Goal: Task Accomplishment & Management: Manage account settings

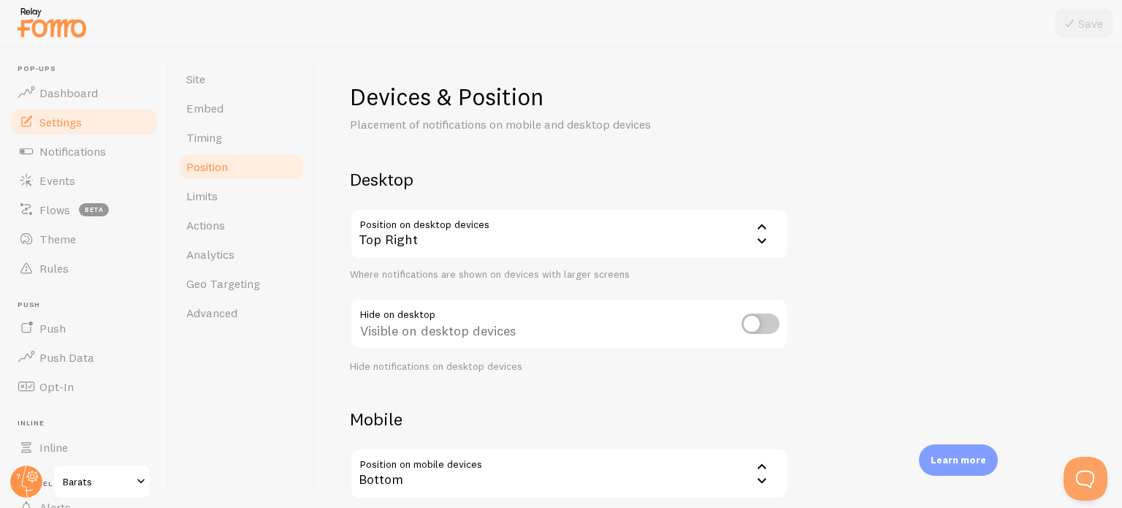
click at [710, 221] on div "Top Right" at bounding box center [569, 233] width 438 height 51
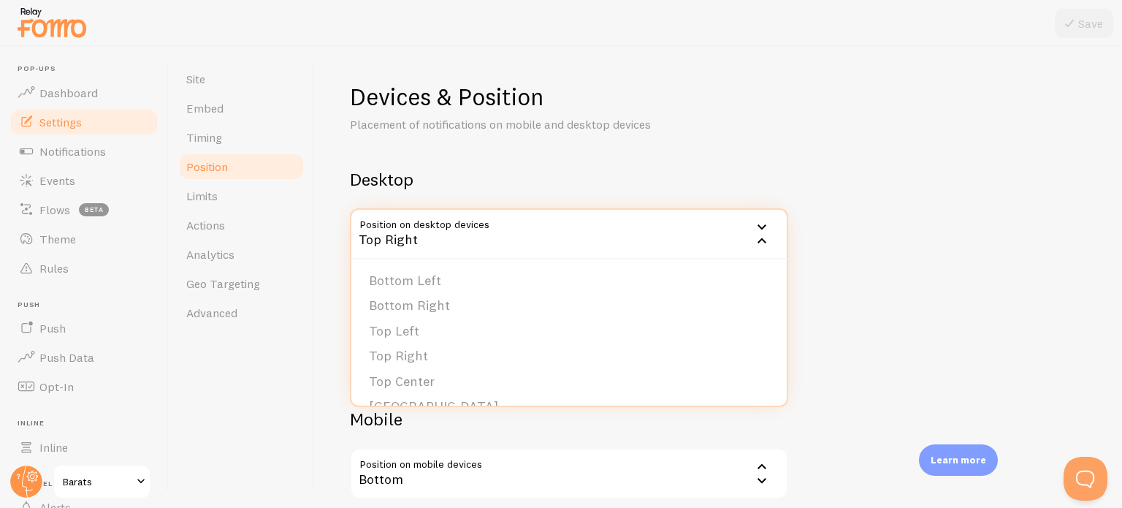
click at [709, 224] on div "Top Right" at bounding box center [569, 233] width 438 height 51
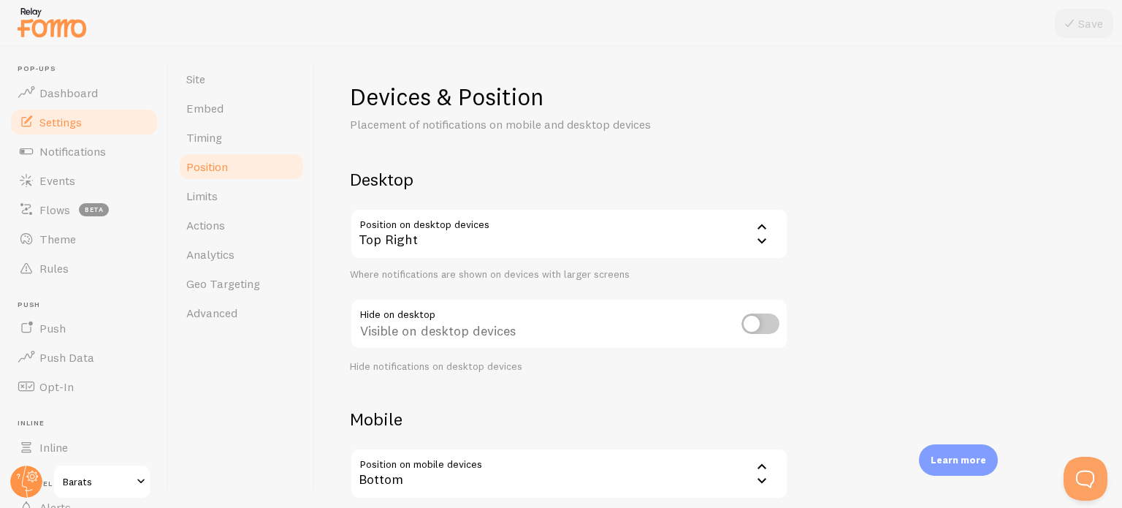
click at [704, 188] on h2 "Desktop" at bounding box center [569, 179] width 438 height 23
click at [210, 192] on span "Limits" at bounding box center [201, 195] width 31 height 15
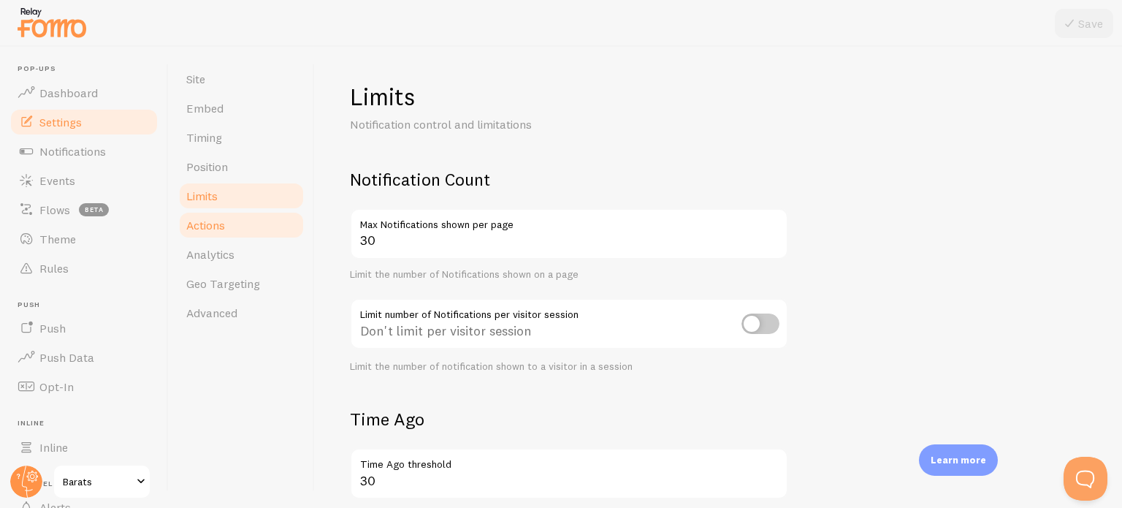
click at [242, 218] on link "Actions" at bounding box center [242, 224] width 128 height 29
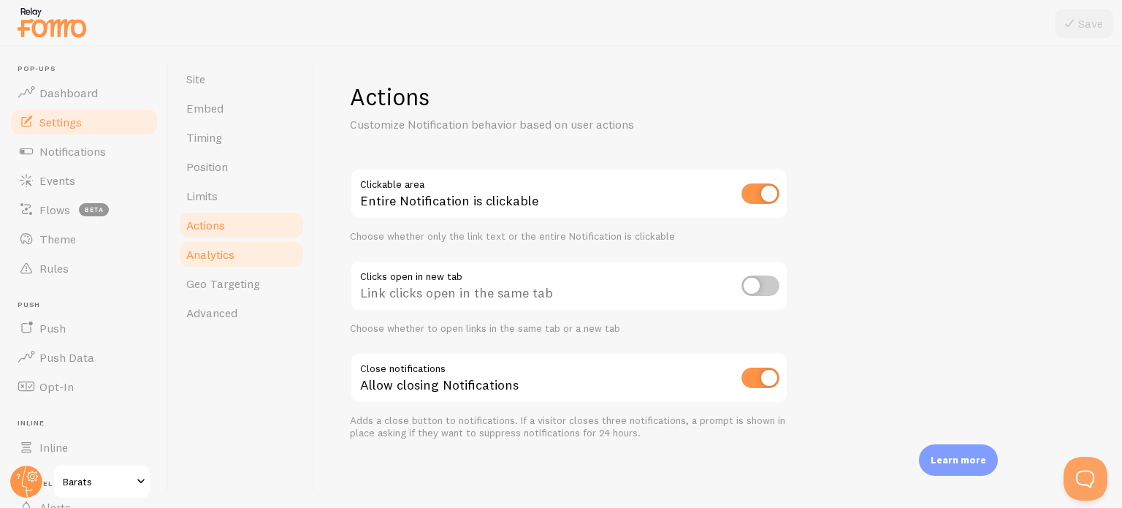
click at [258, 256] on link "Analytics" at bounding box center [242, 254] width 128 height 29
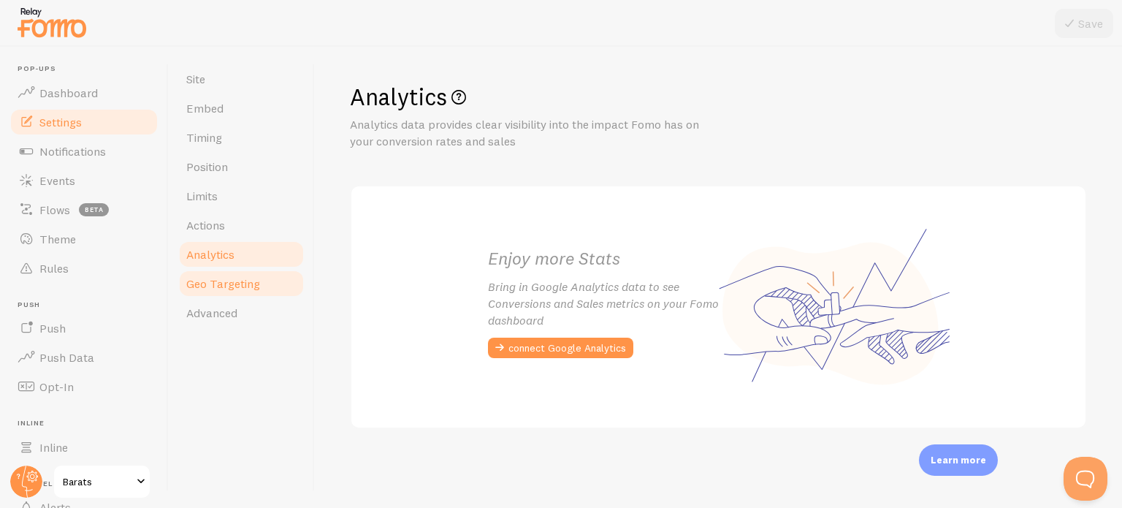
click at [244, 294] on link "Geo Targeting" at bounding box center [242, 283] width 128 height 29
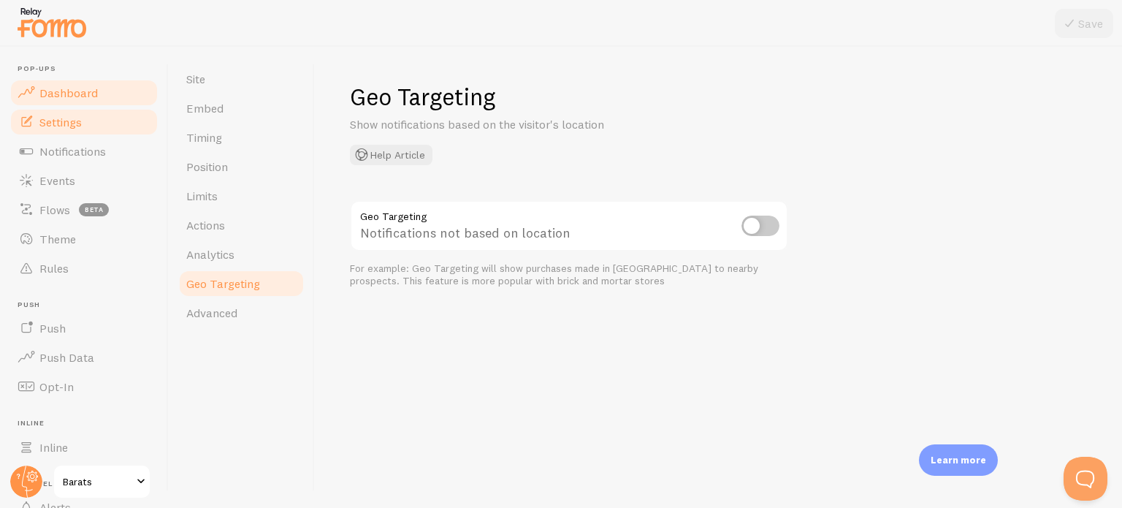
click at [75, 99] on link "Dashboard" at bounding box center [84, 92] width 150 height 29
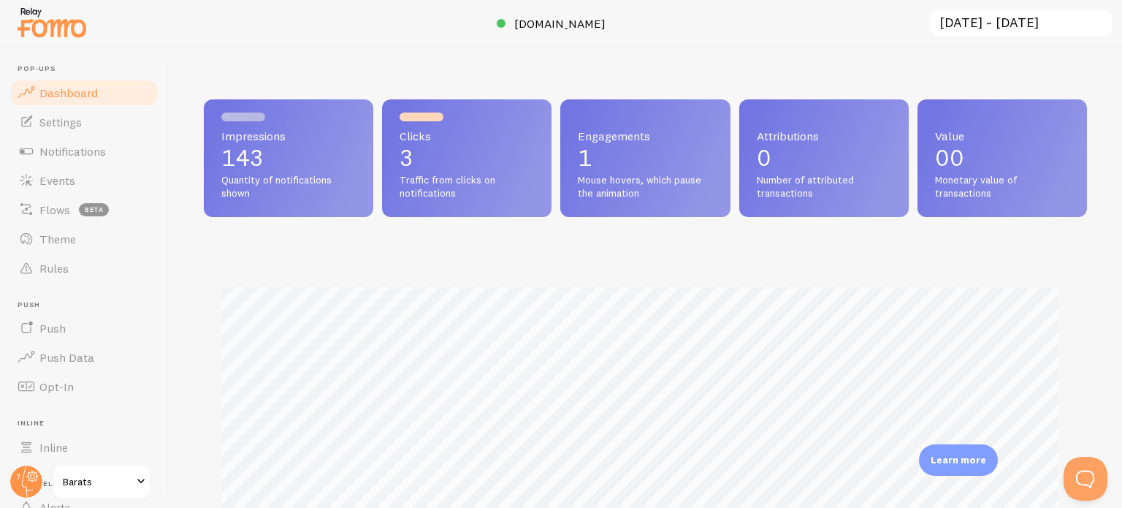
scroll to position [384, 872]
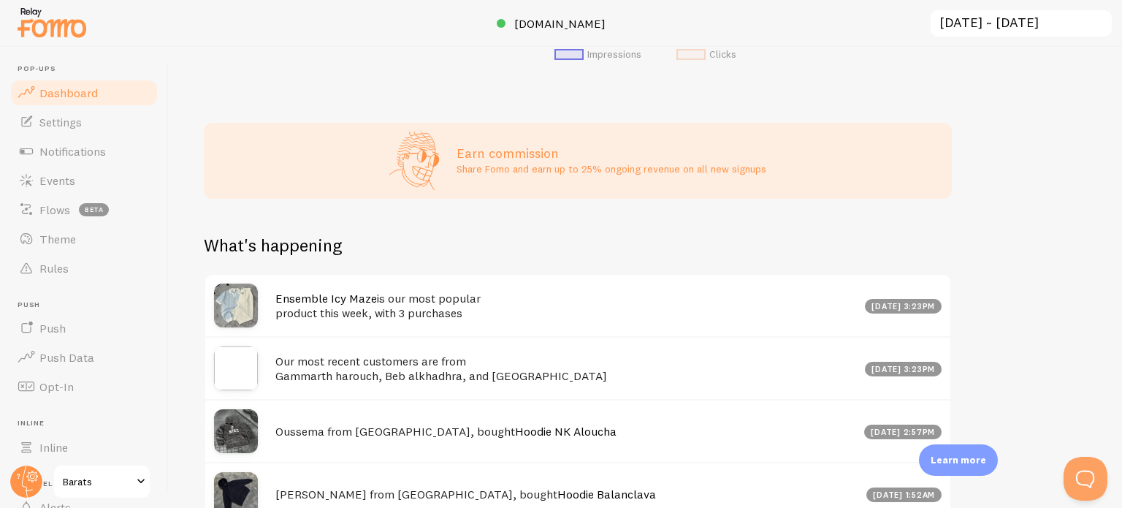
scroll to position [657, 0]
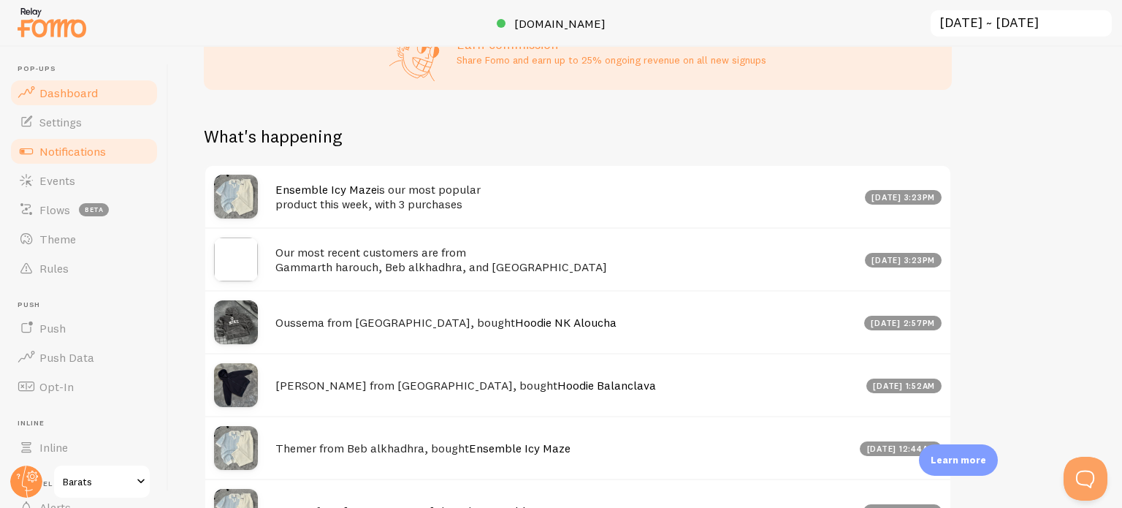
click at [83, 154] on span "Notifications" at bounding box center [72, 151] width 66 height 15
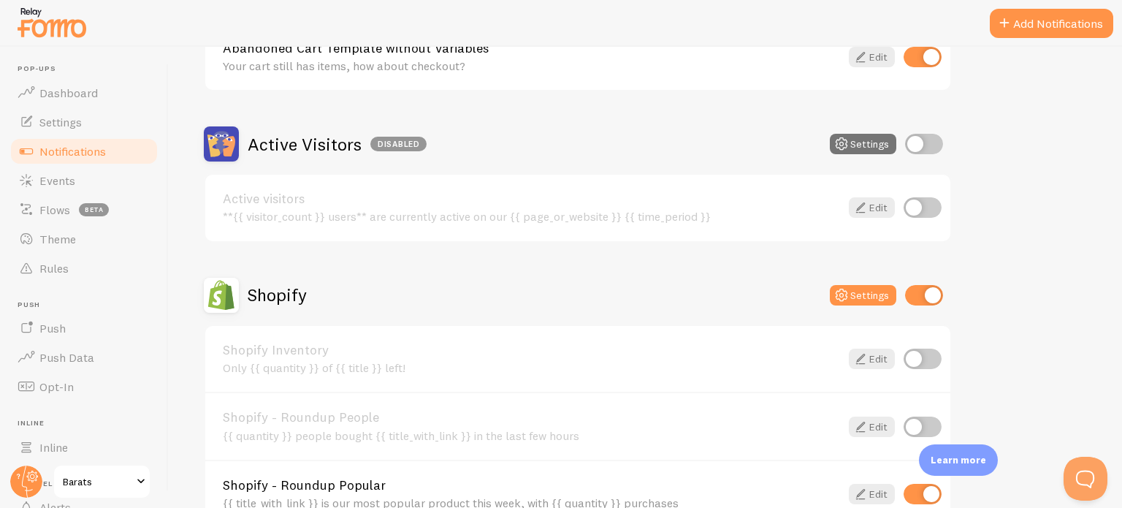
scroll to position [438, 0]
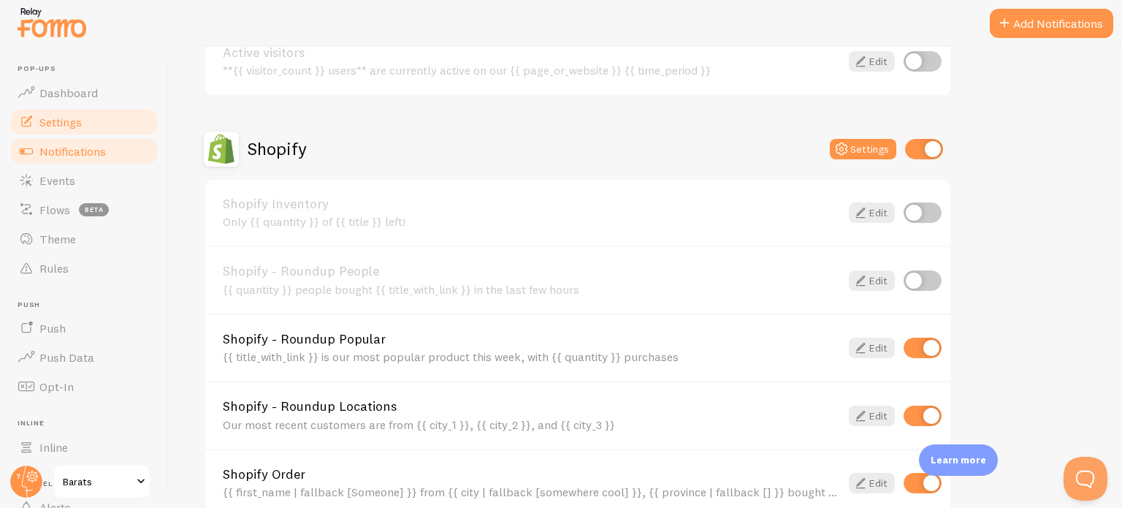
click at [83, 117] on link "Settings" at bounding box center [84, 121] width 150 height 29
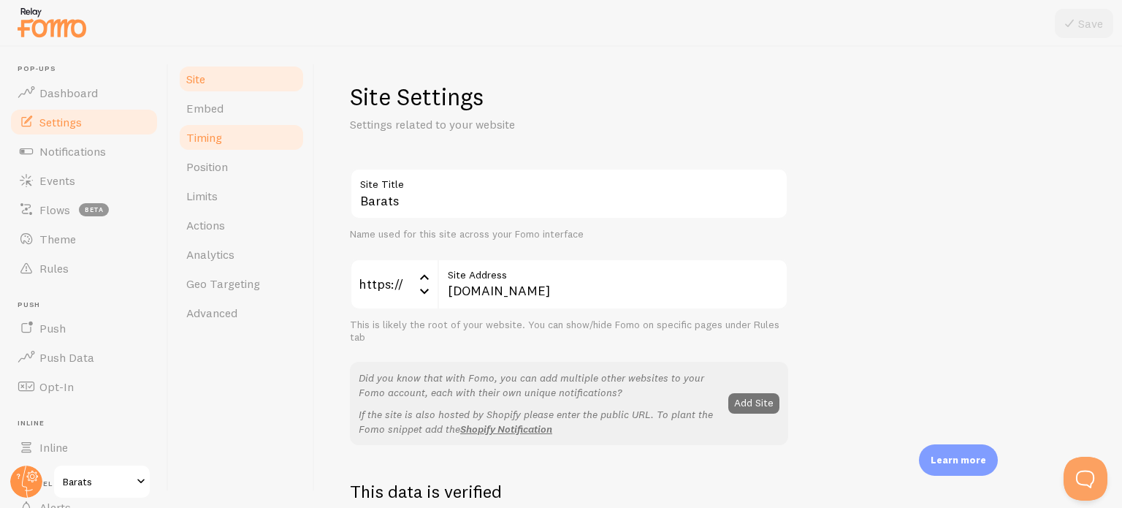
click at [214, 146] on link "Timing" at bounding box center [242, 137] width 128 height 29
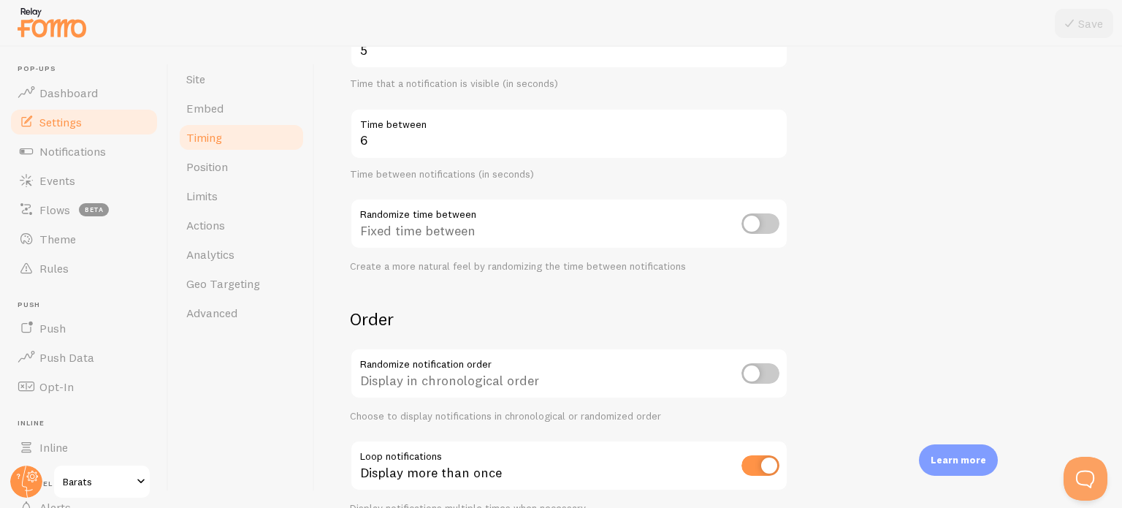
scroll to position [209, 0]
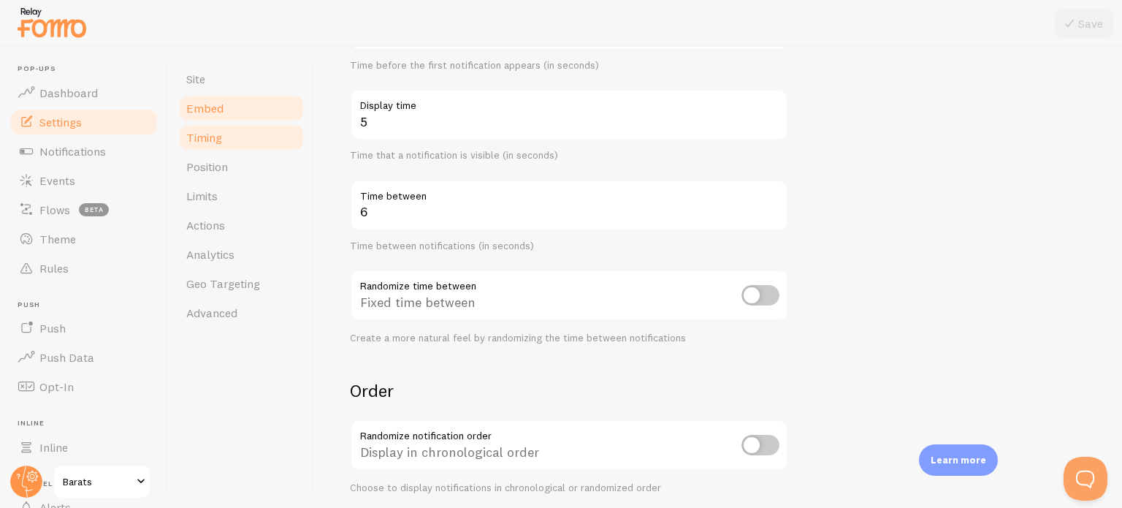
click at [244, 99] on link "Embed" at bounding box center [242, 108] width 128 height 29
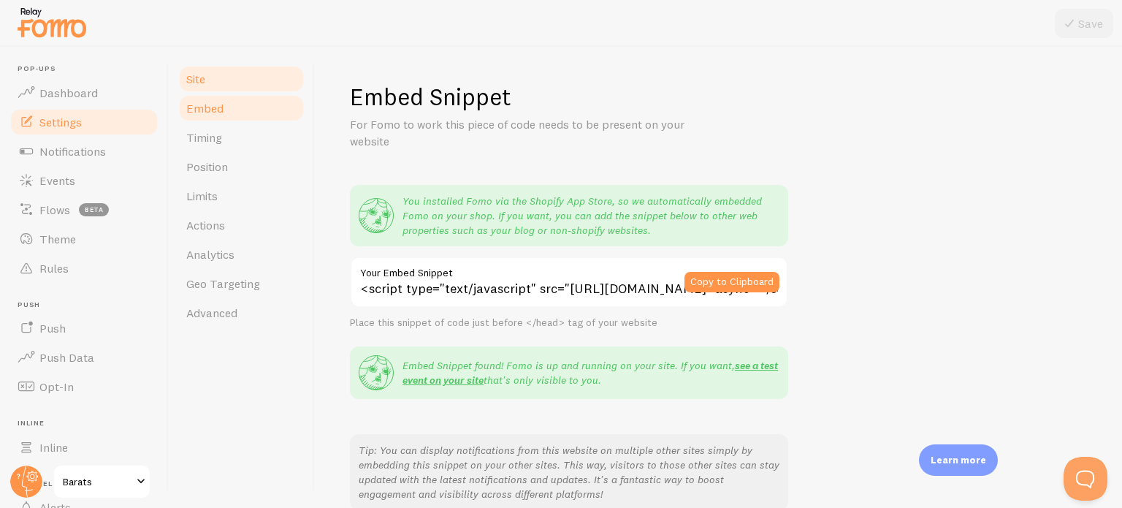
click at [210, 81] on link "Site" at bounding box center [242, 78] width 128 height 29
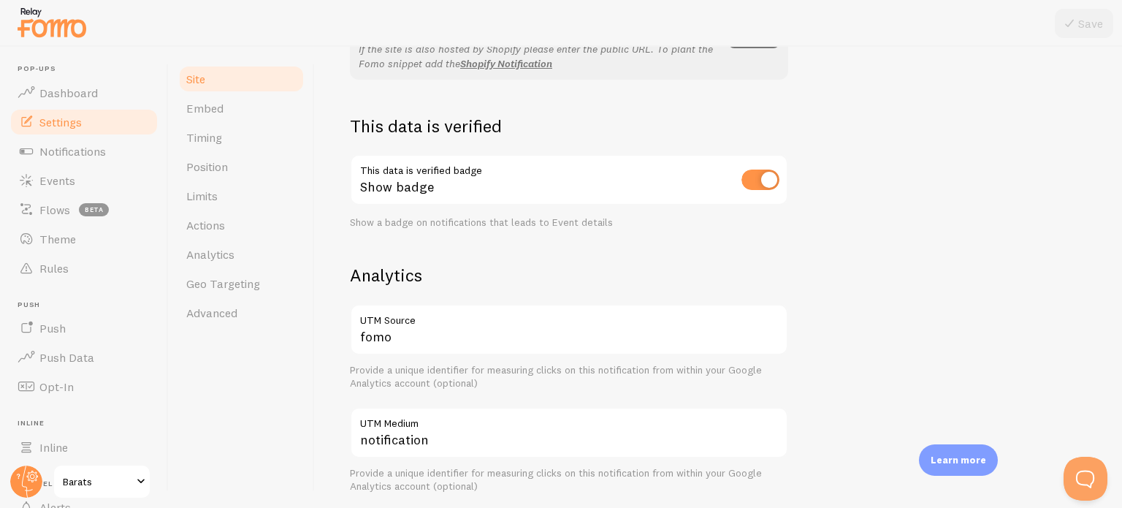
scroll to position [584, 0]
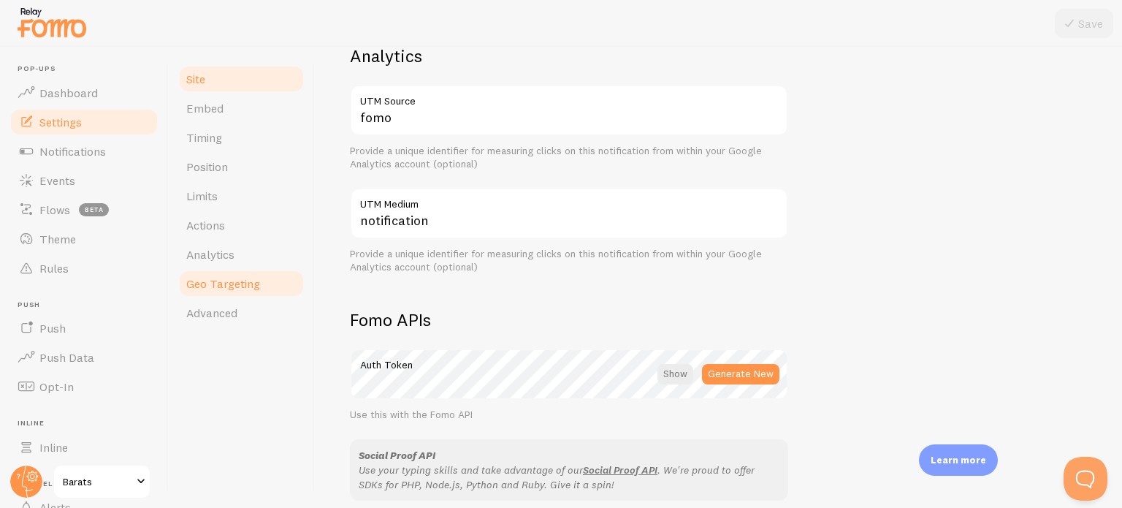
click at [229, 283] on span "Geo Targeting" at bounding box center [223, 283] width 74 height 15
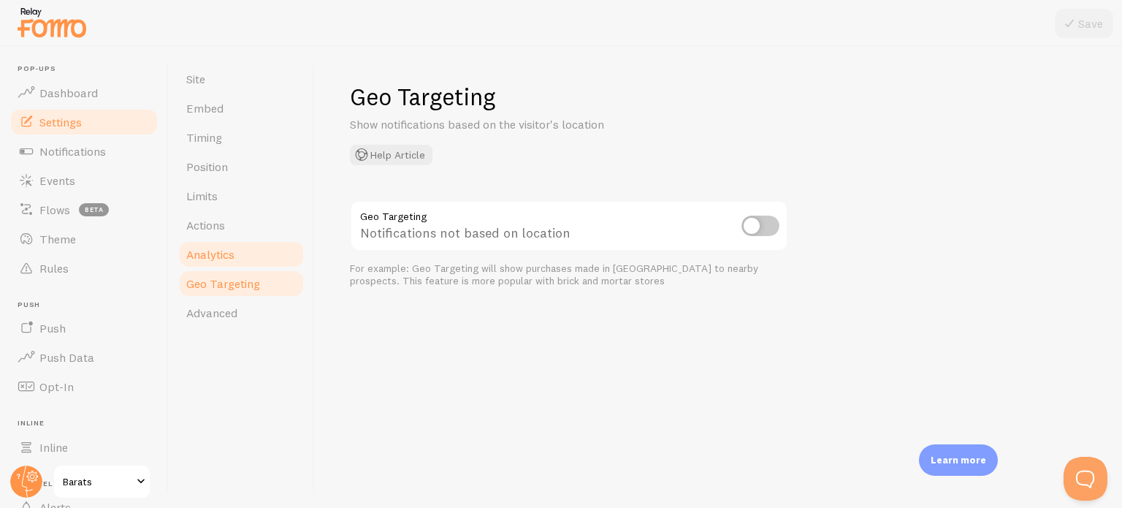
click at [229, 259] on span "Analytics" at bounding box center [210, 254] width 48 height 15
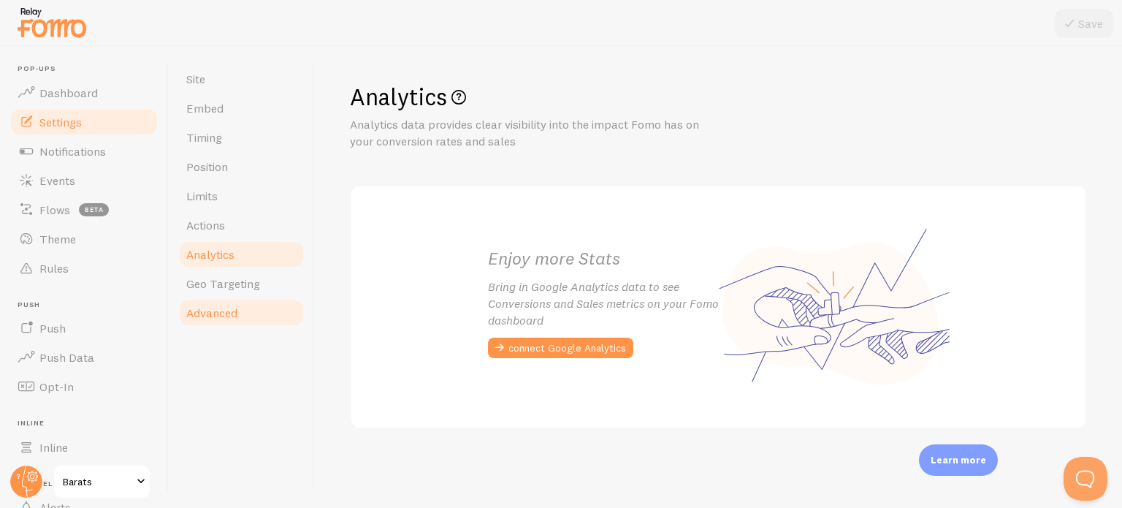
click at [243, 302] on link "Advanced" at bounding box center [242, 312] width 128 height 29
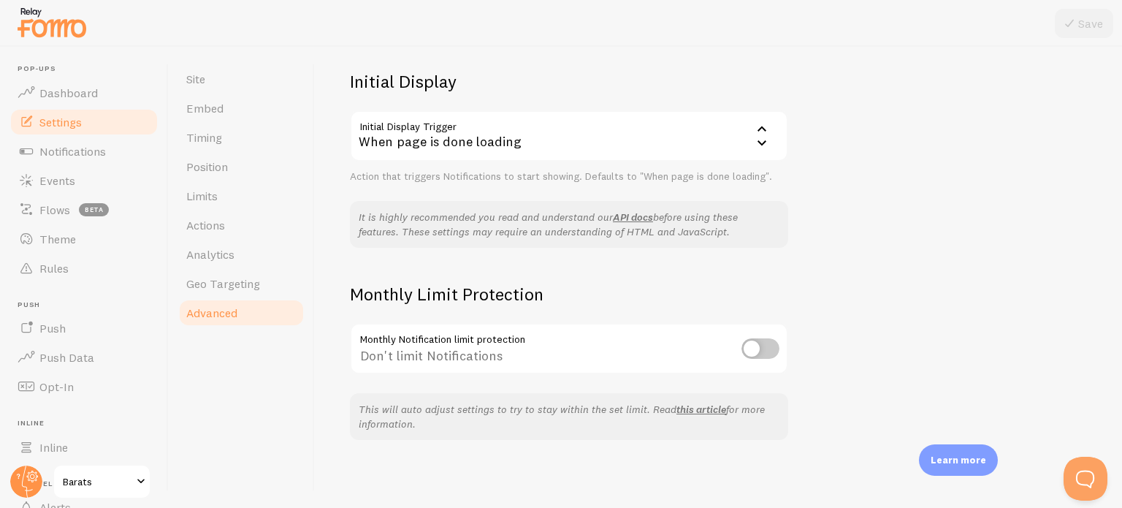
scroll to position [338, 0]
click at [224, 208] on link "Limits" at bounding box center [242, 195] width 128 height 29
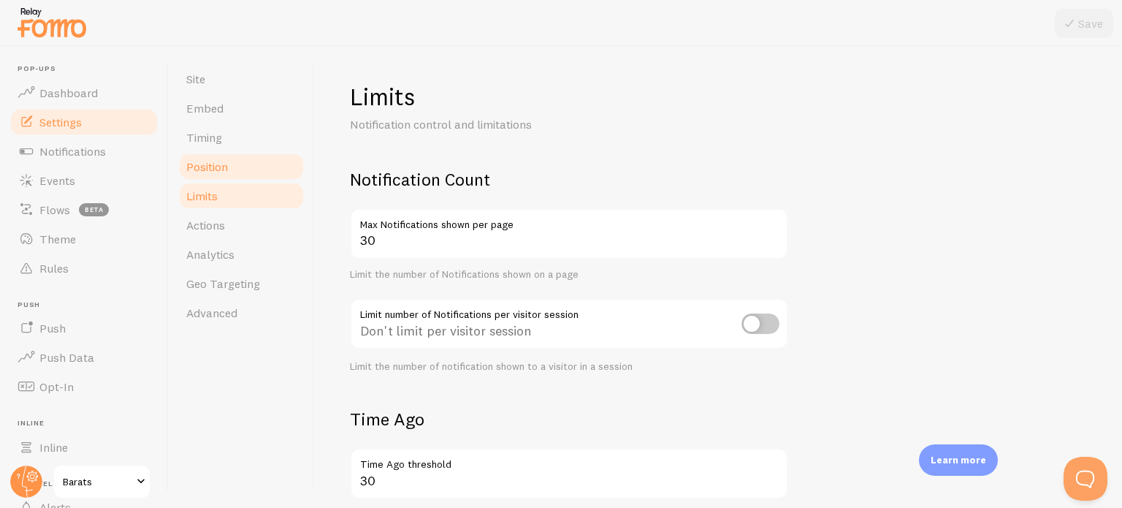
click at [232, 166] on link "Position" at bounding box center [242, 166] width 128 height 29
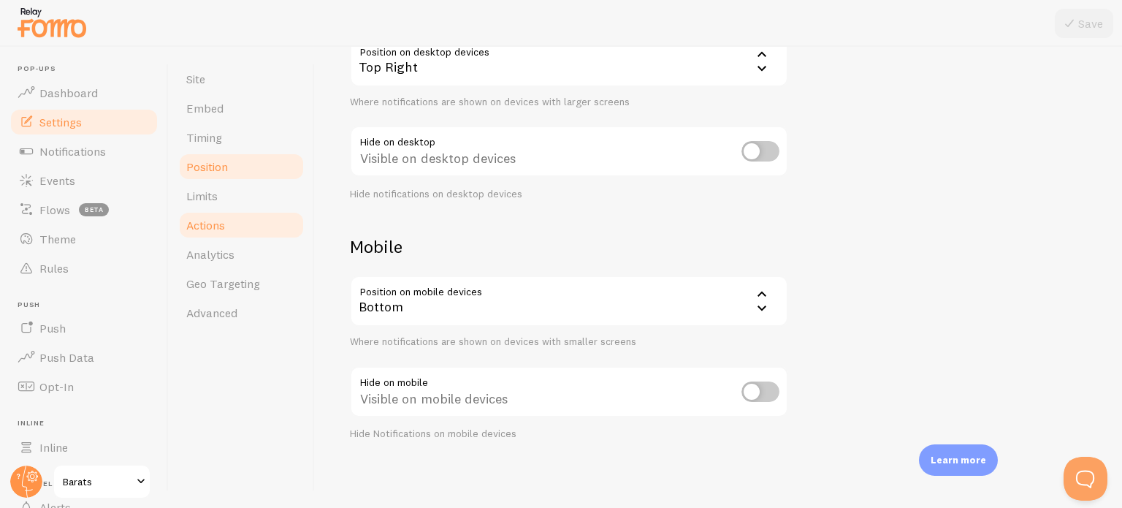
scroll to position [173, 0]
click at [220, 123] on link "Timing" at bounding box center [242, 137] width 128 height 29
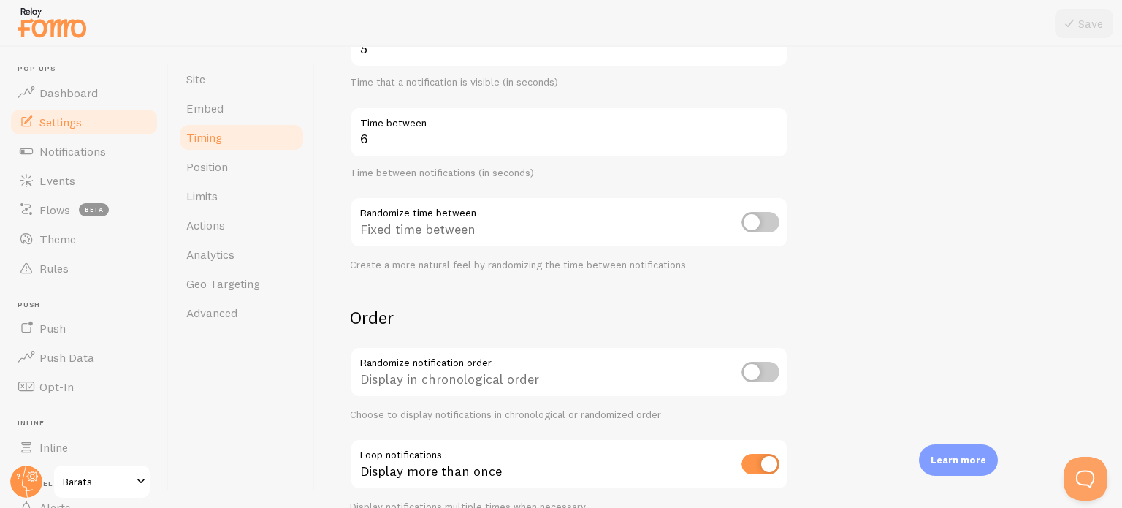
scroll to position [355, 0]
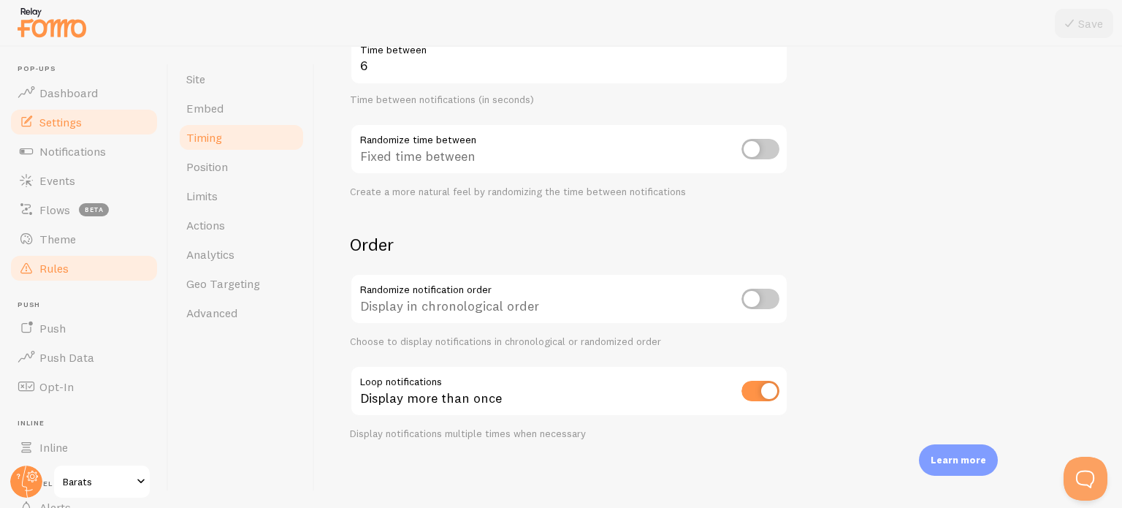
click at [83, 266] on link "Rules" at bounding box center [84, 267] width 150 height 29
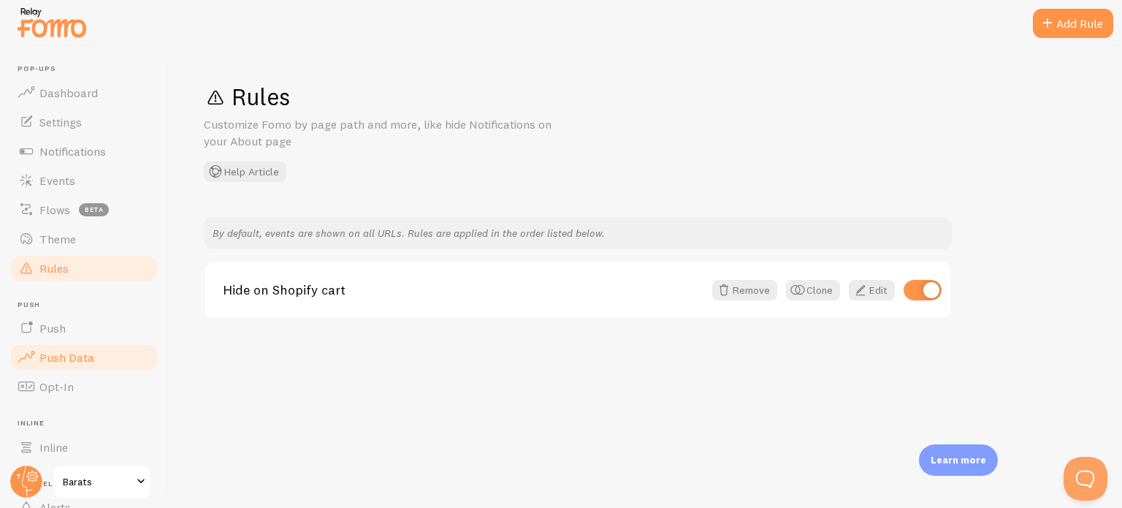
click at [99, 356] on link "Push Data" at bounding box center [84, 357] width 150 height 29
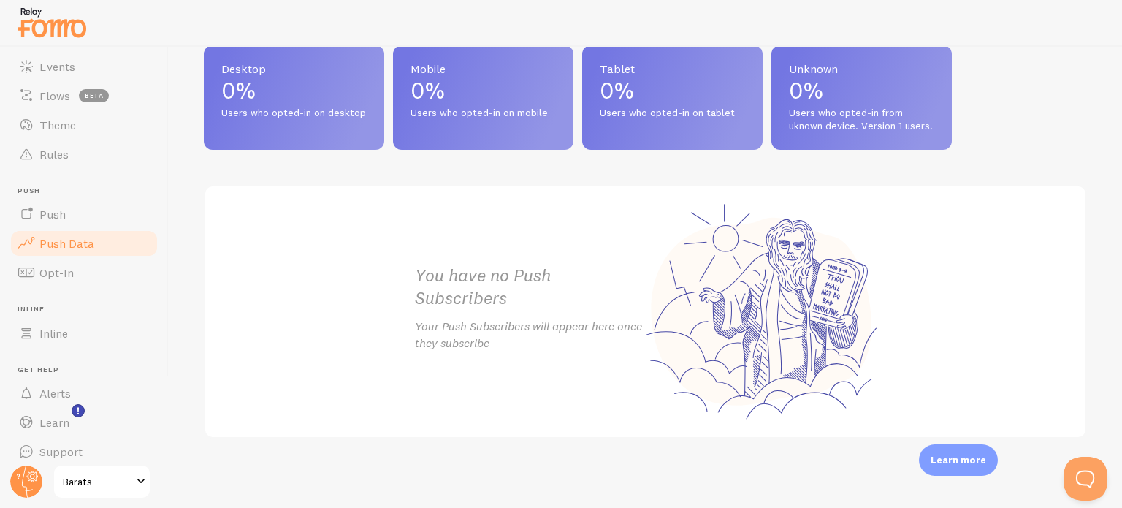
scroll to position [125, 0]
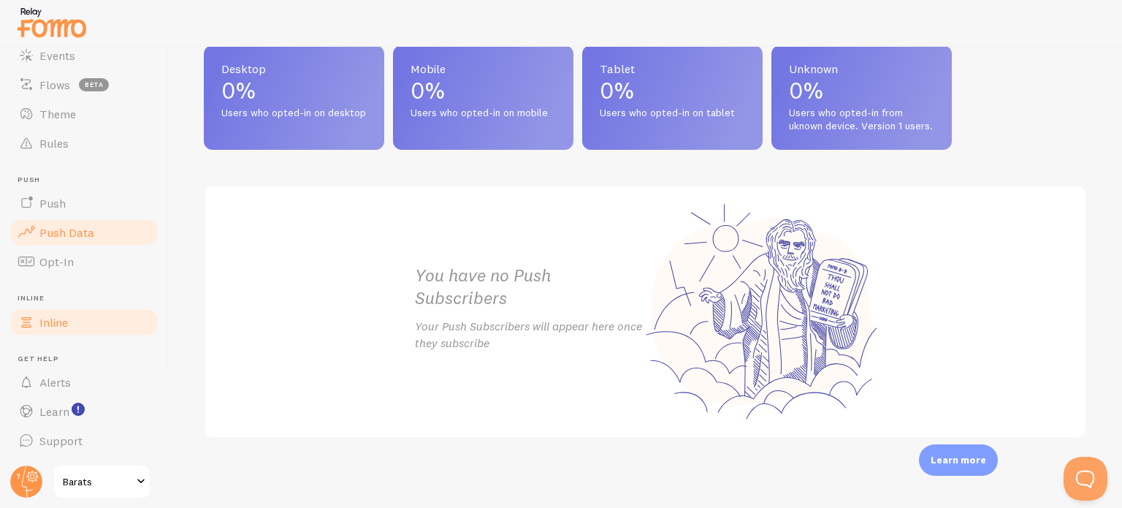
click at [83, 327] on link "Inline" at bounding box center [84, 322] width 150 height 29
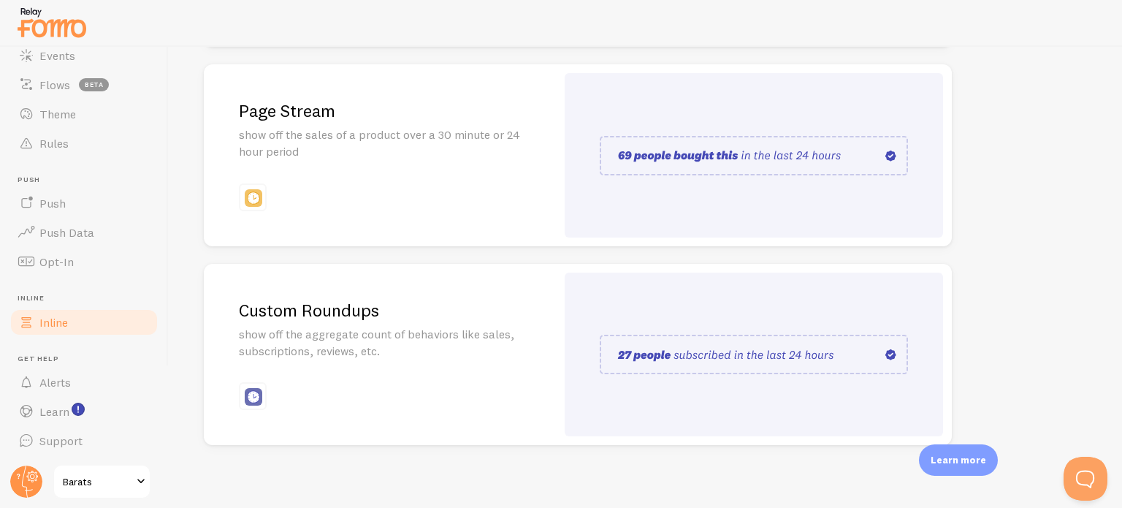
scroll to position [375, 0]
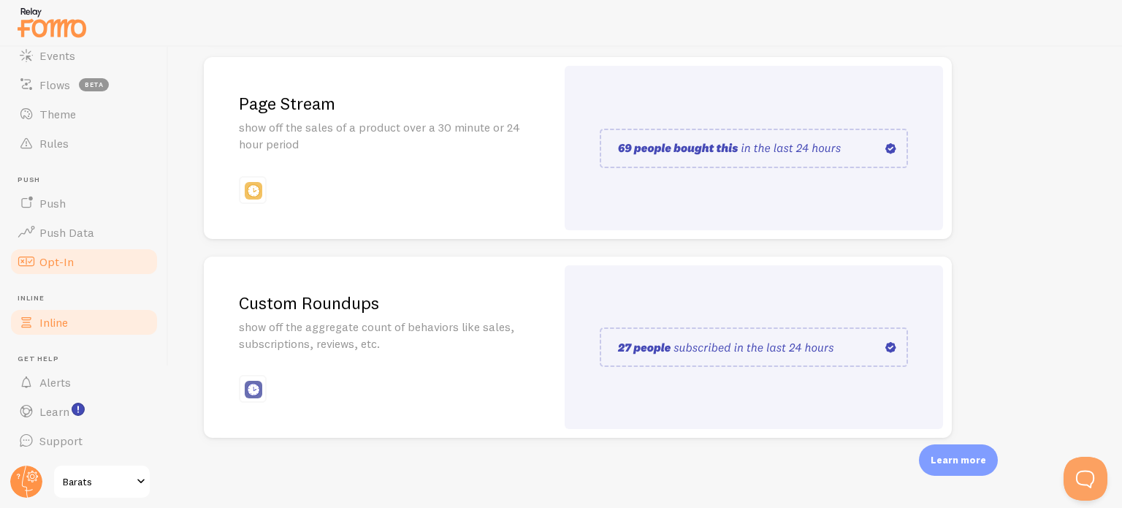
click at [64, 263] on span "Opt-In" at bounding box center [56, 261] width 34 height 15
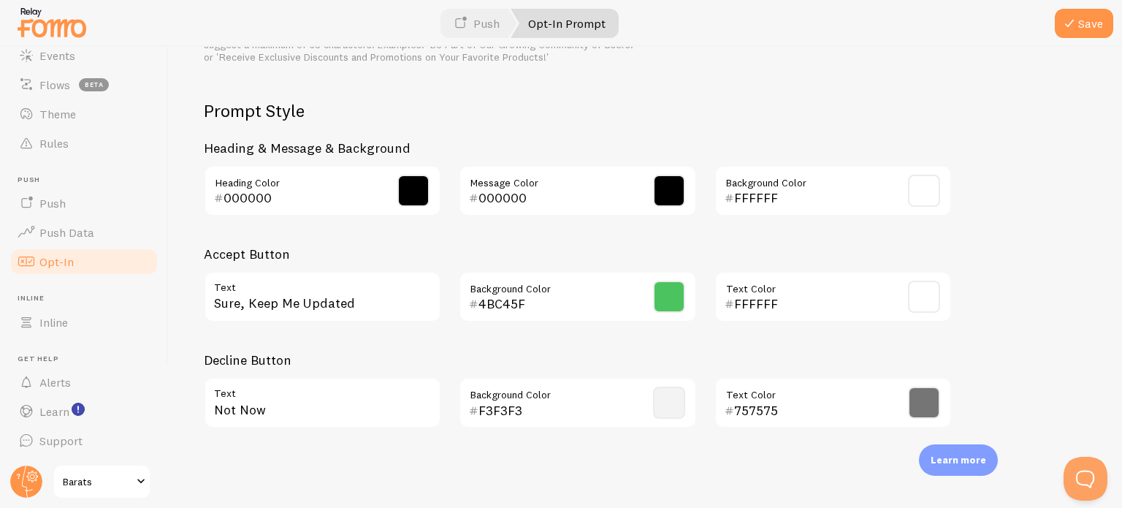
scroll to position [687, 0]
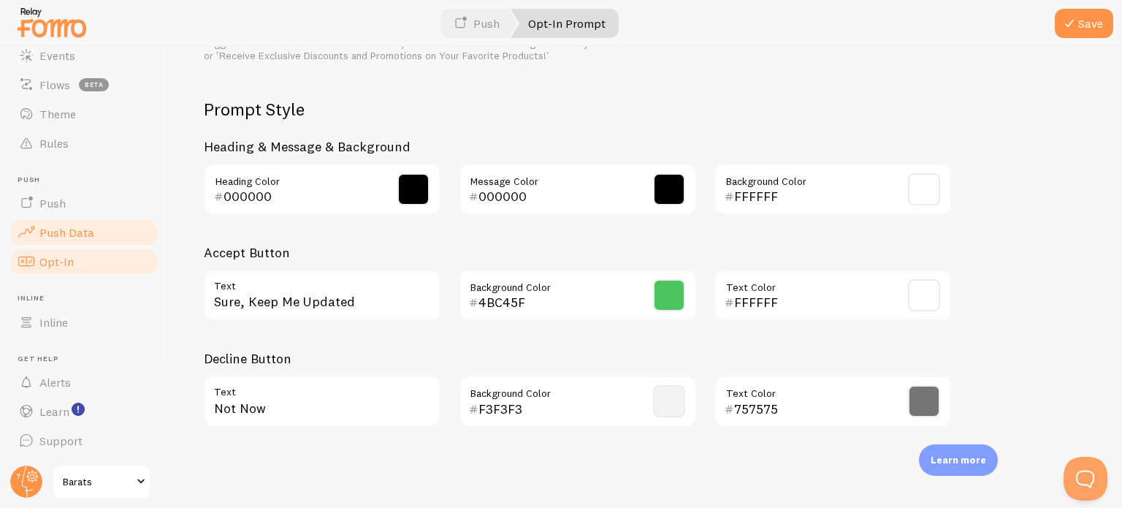
click at [92, 226] on link "Push Data" at bounding box center [84, 232] width 150 height 29
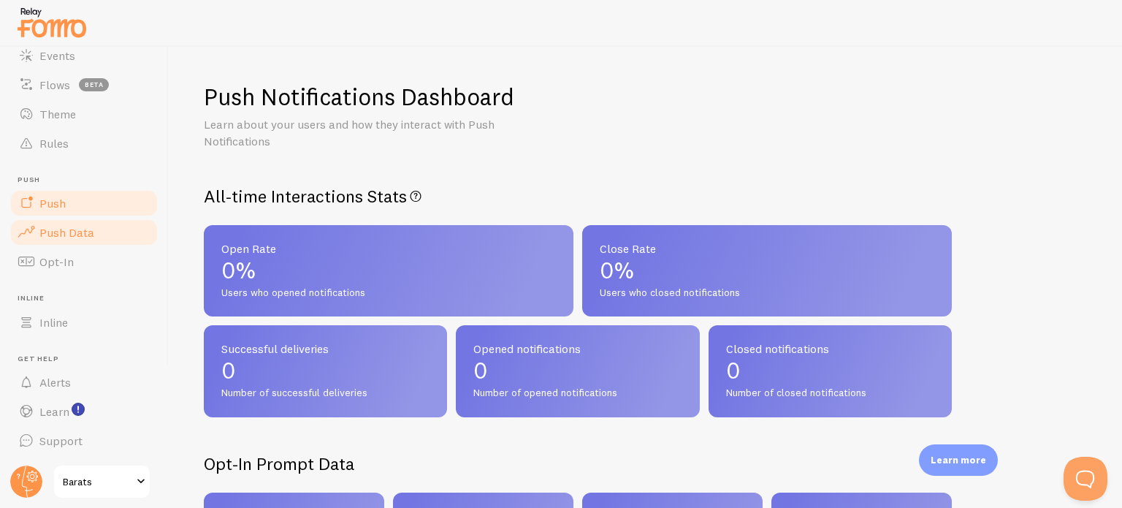
click at [85, 204] on link "Push" at bounding box center [84, 202] width 150 height 29
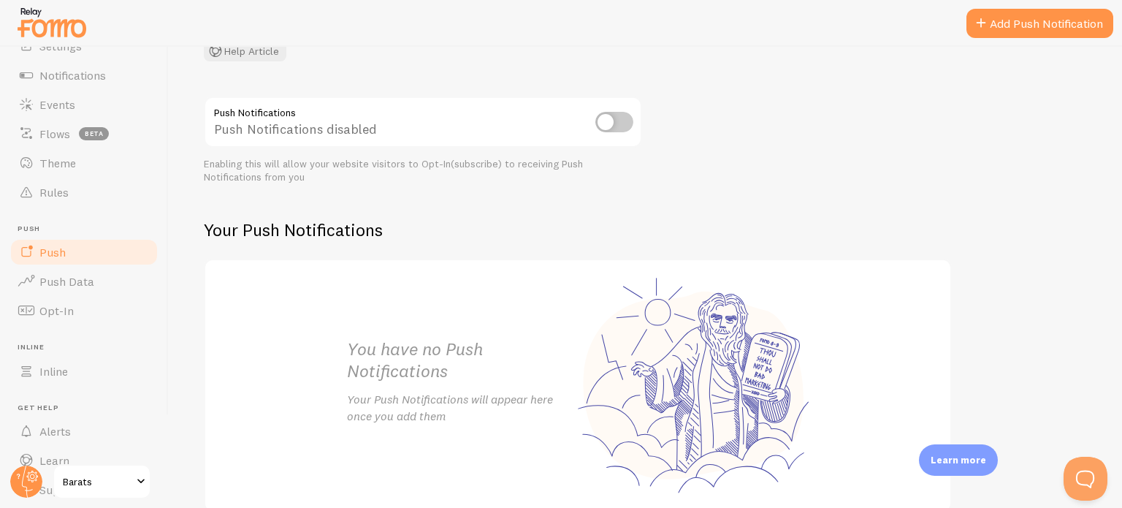
scroll to position [52, 0]
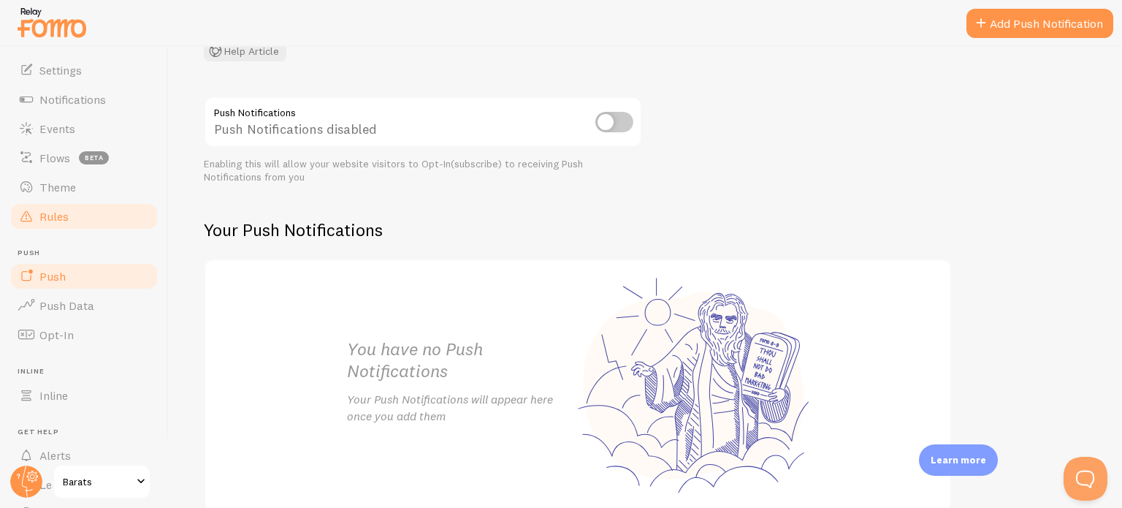
click at [80, 202] on link "Rules" at bounding box center [84, 216] width 150 height 29
